Goal: Register for event/course

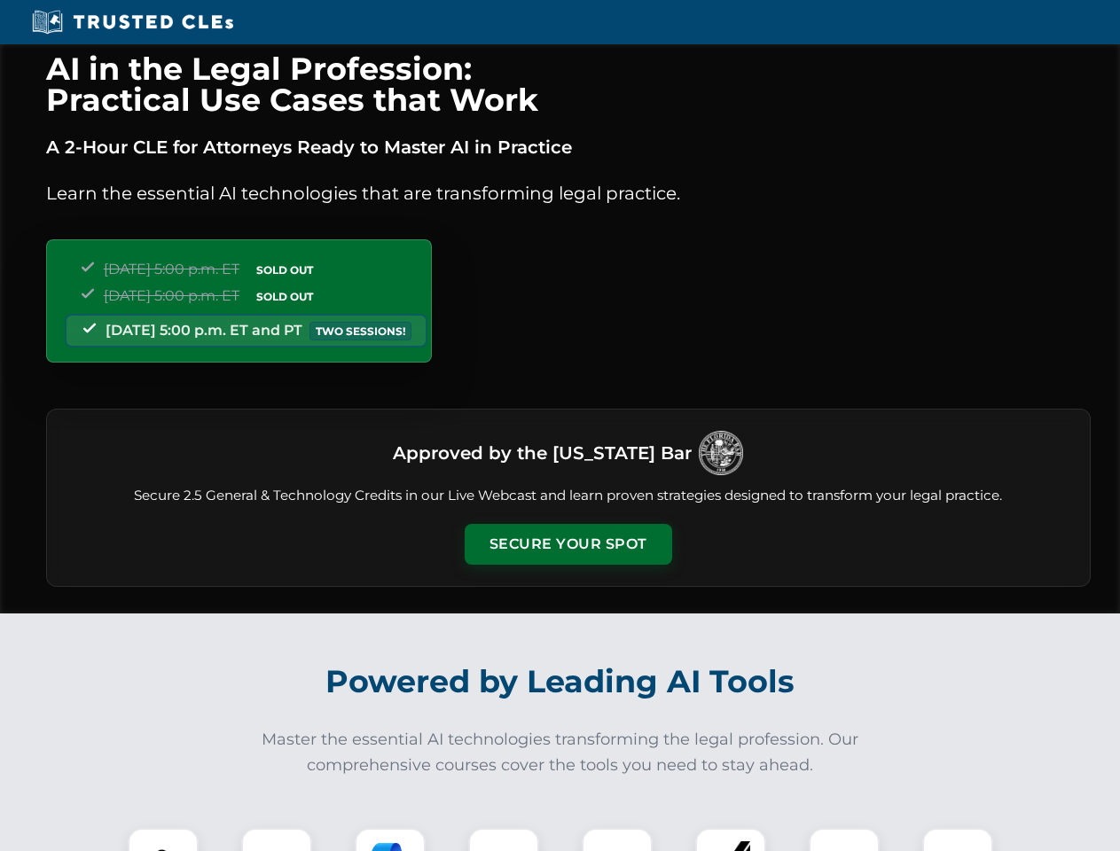
click at [568, 545] on button "Secure Your Spot" at bounding box center [569, 544] width 208 height 41
click at [163, 840] on img at bounding box center [162, 863] width 51 height 51
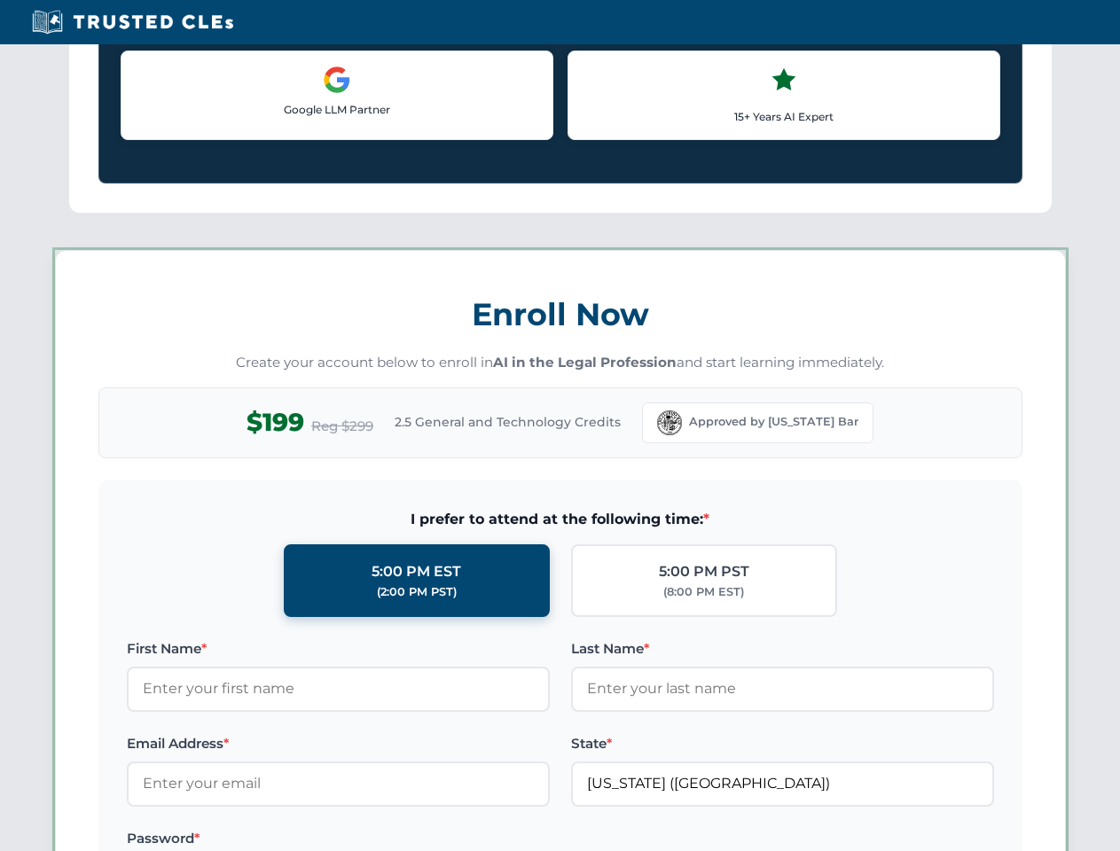
click at [390, 840] on label "Password *" at bounding box center [338, 838] width 423 height 21
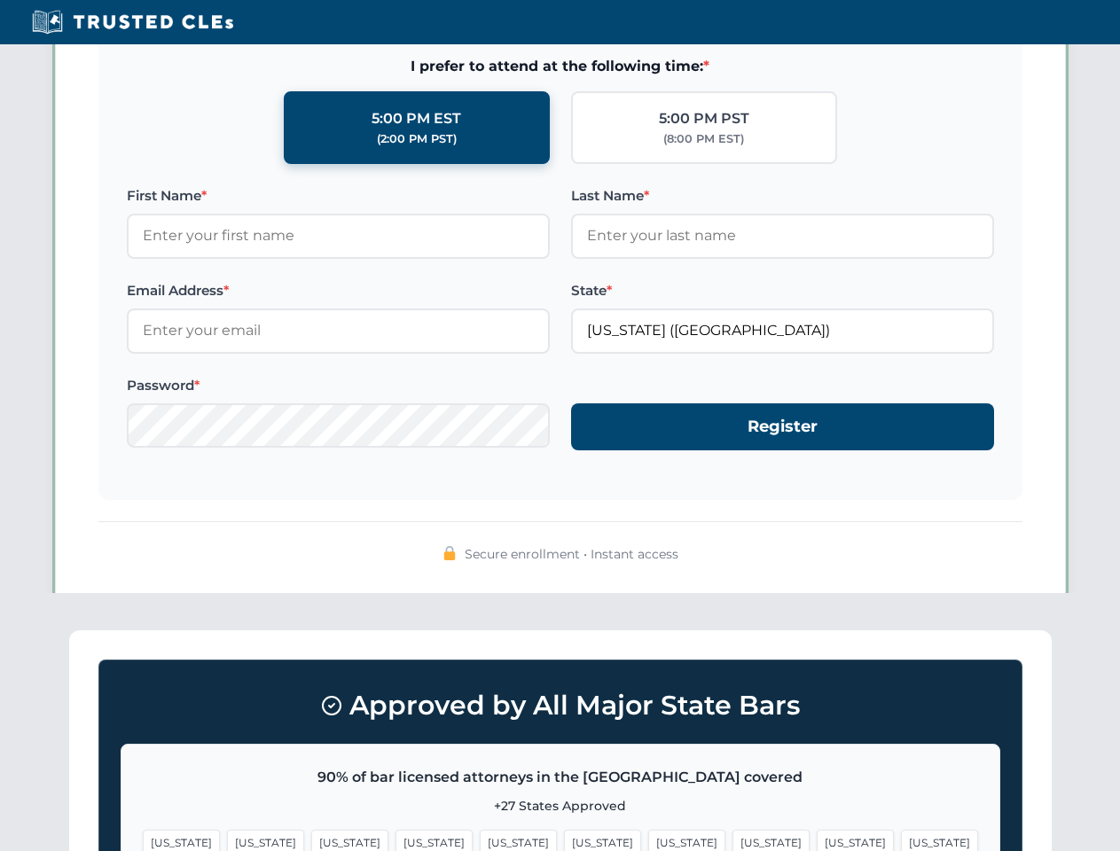
click at [817, 840] on span "[US_STATE]" at bounding box center [855, 843] width 77 height 26
